Goal: Transaction & Acquisition: Subscribe to service/newsletter

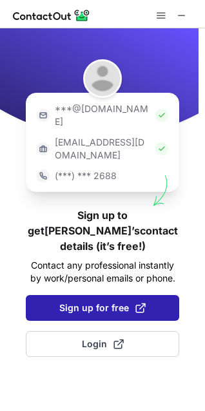
click at [98, 302] on span "Sign up for free" at bounding box center [102, 308] width 86 height 13
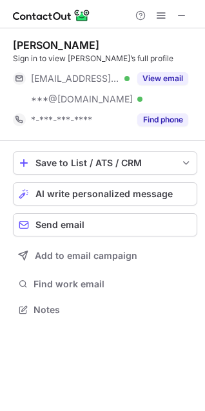
scroll to position [301, 205]
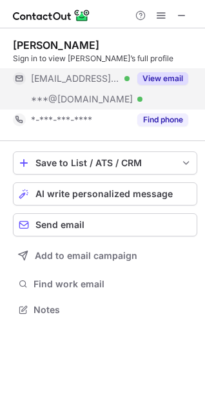
click at [152, 79] on button "View email" at bounding box center [162, 78] width 51 height 13
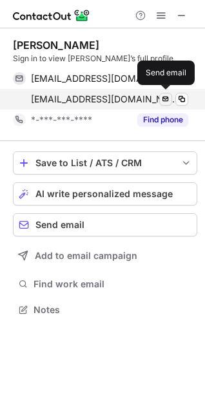
click at [180, 98] on span at bounding box center [182, 99] width 10 height 10
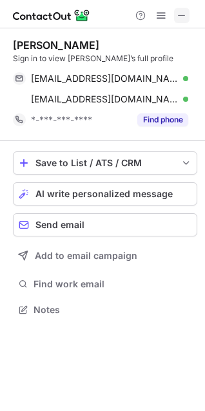
scroll to position [301, 205]
click at [187, 17] on button at bounding box center [181, 15] width 15 height 15
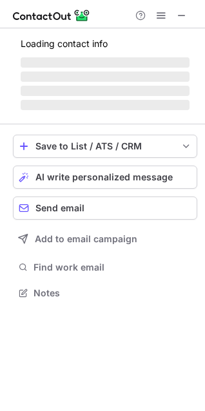
scroll to position [322, 205]
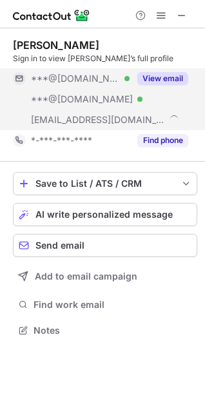
click at [162, 79] on button "View email" at bounding box center [162, 78] width 51 height 13
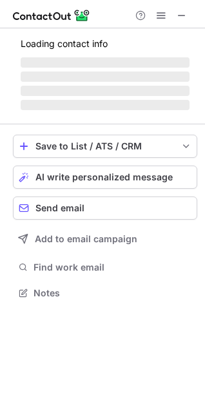
scroll to position [322, 205]
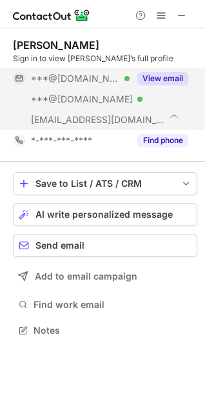
click at [172, 77] on button "View email" at bounding box center [162, 78] width 51 height 13
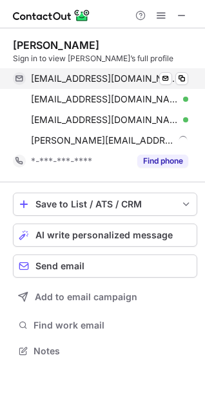
scroll to position [342, 205]
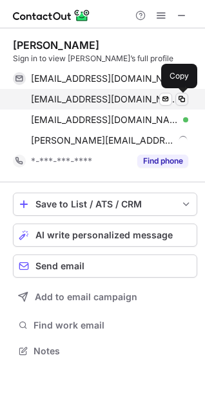
click at [186, 97] on span at bounding box center [182, 99] width 10 height 10
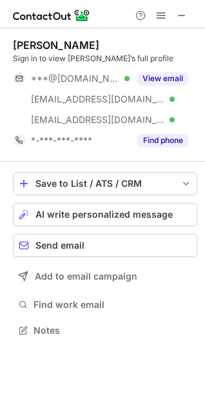
scroll to position [322, 205]
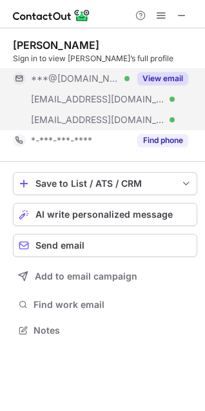
click at [168, 72] on div "View email" at bounding box center [159, 78] width 59 height 21
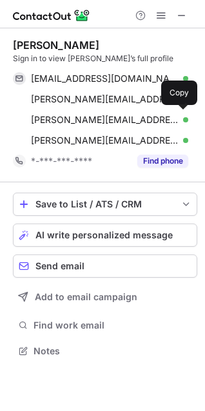
scroll to position [342, 205]
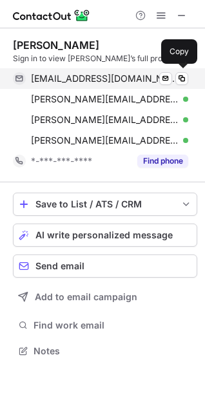
scroll to position [342, 205]
click at [179, 79] on span at bounding box center [182, 78] width 10 height 10
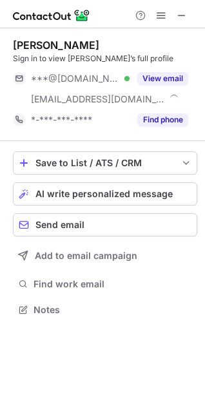
scroll to position [301, 205]
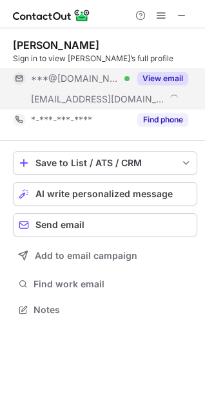
click at [160, 77] on button "View email" at bounding box center [162, 78] width 51 height 13
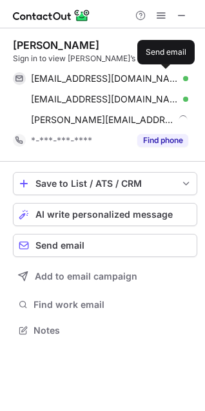
scroll to position [322, 205]
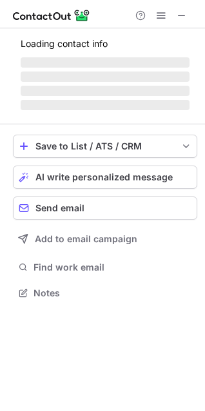
scroll to position [301, 205]
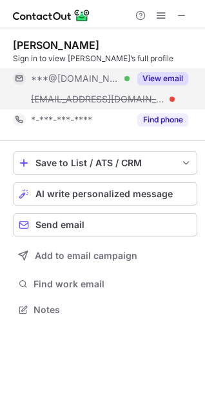
click at [140, 77] on button "View email" at bounding box center [162, 78] width 51 height 13
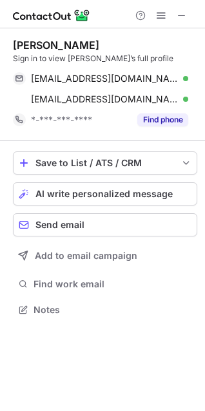
scroll to position [301, 205]
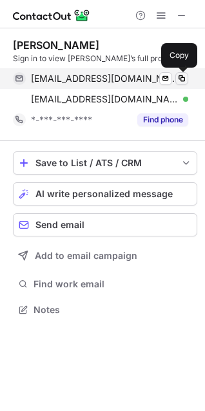
click at [177, 76] on span at bounding box center [182, 78] width 10 height 10
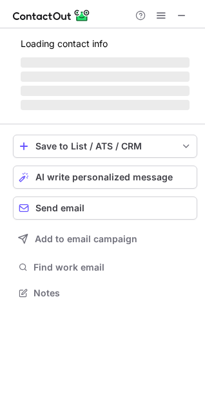
scroll to position [280, 205]
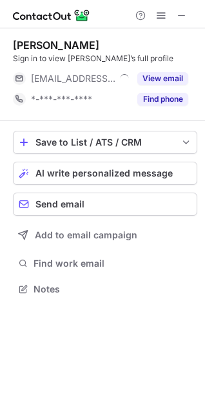
scroll to position [280, 205]
click at [159, 67] on div "Trey Stone Sign in to view Trey’s full profile ***@evonik.com View email *-***-…" at bounding box center [105, 74] width 184 height 71
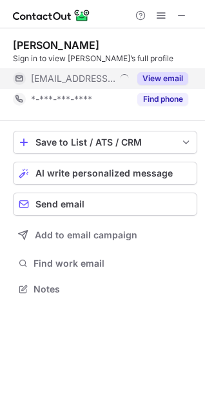
click at [159, 79] on button "View email" at bounding box center [162, 78] width 51 height 13
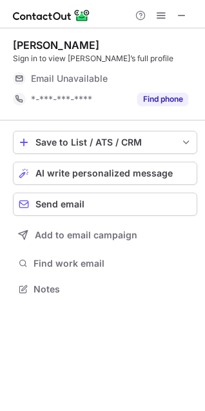
scroll to position [280, 205]
